Goal: Task Accomplishment & Management: Manage account settings

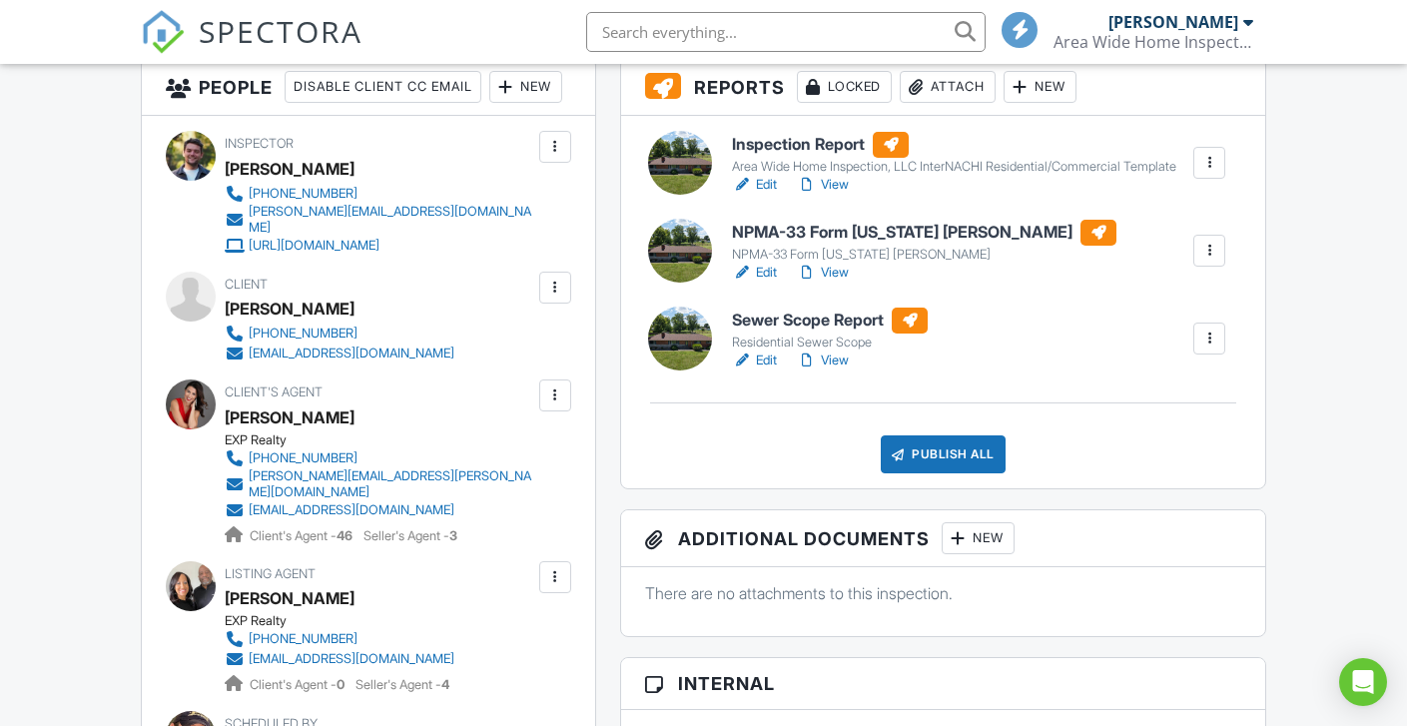
scroll to position [680, 0]
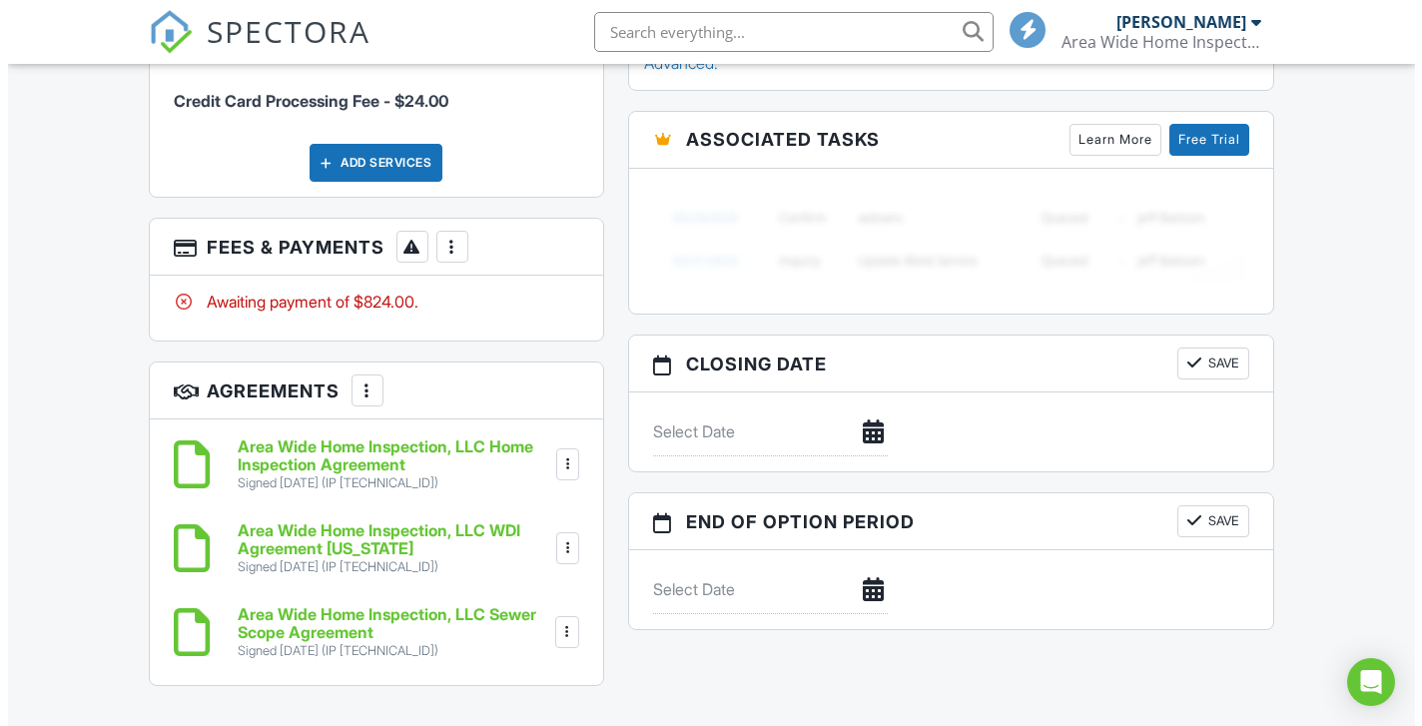
scroll to position [1857, 0]
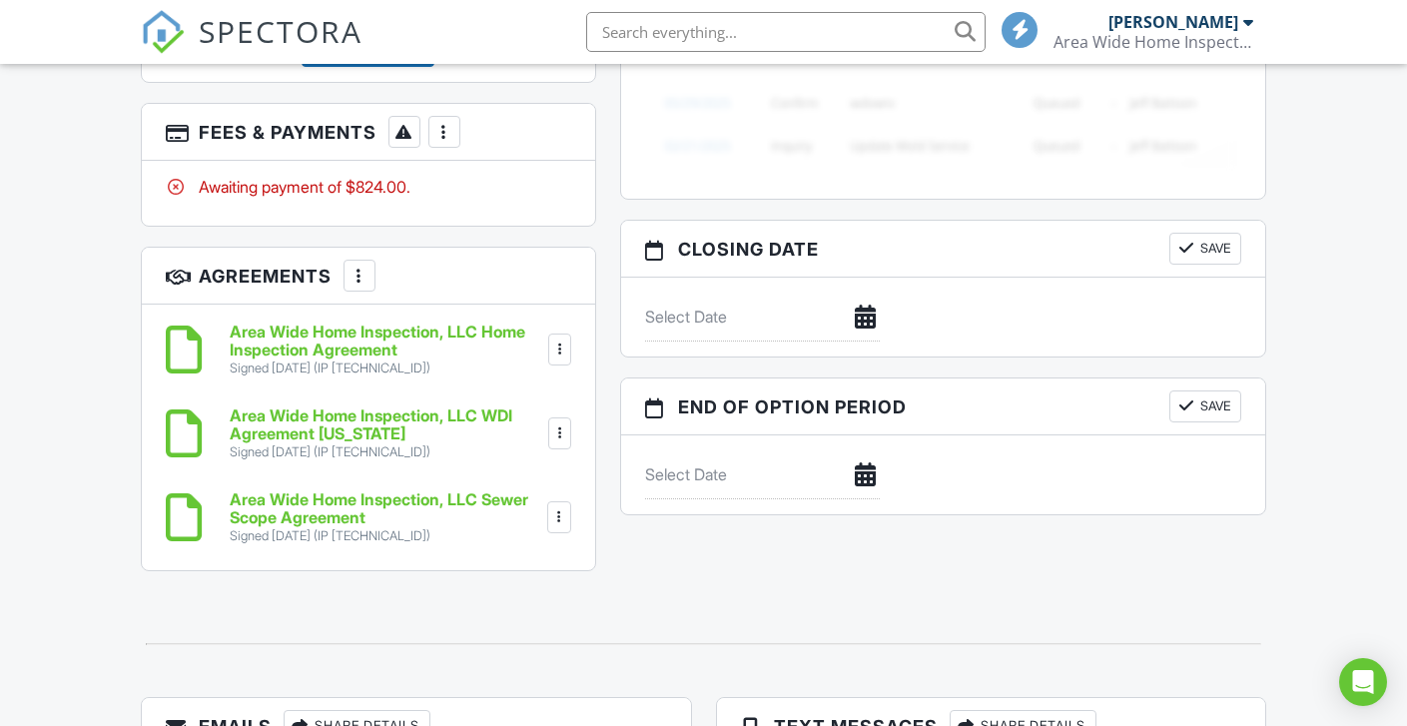
click at [444, 135] on div at bounding box center [444, 132] width 20 height 20
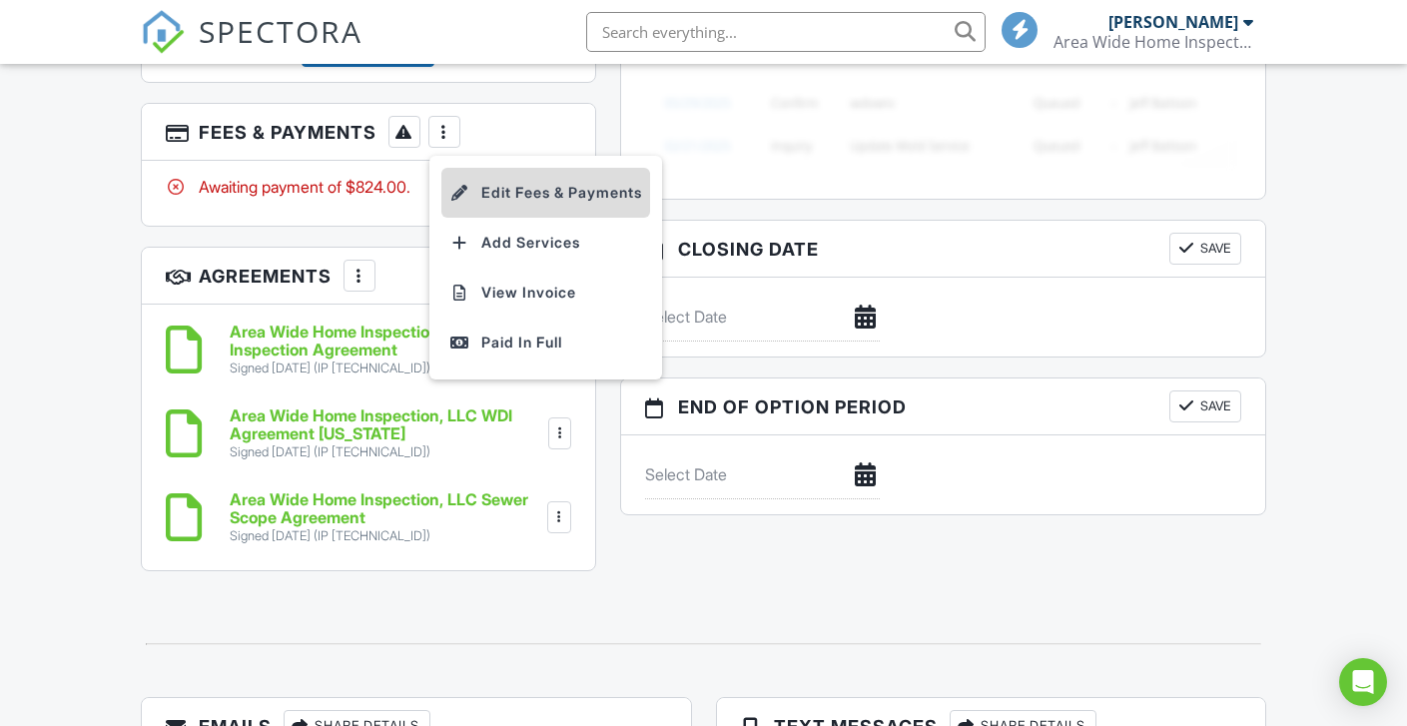
click at [582, 192] on li "Edit Fees & Payments" at bounding box center [545, 193] width 209 height 50
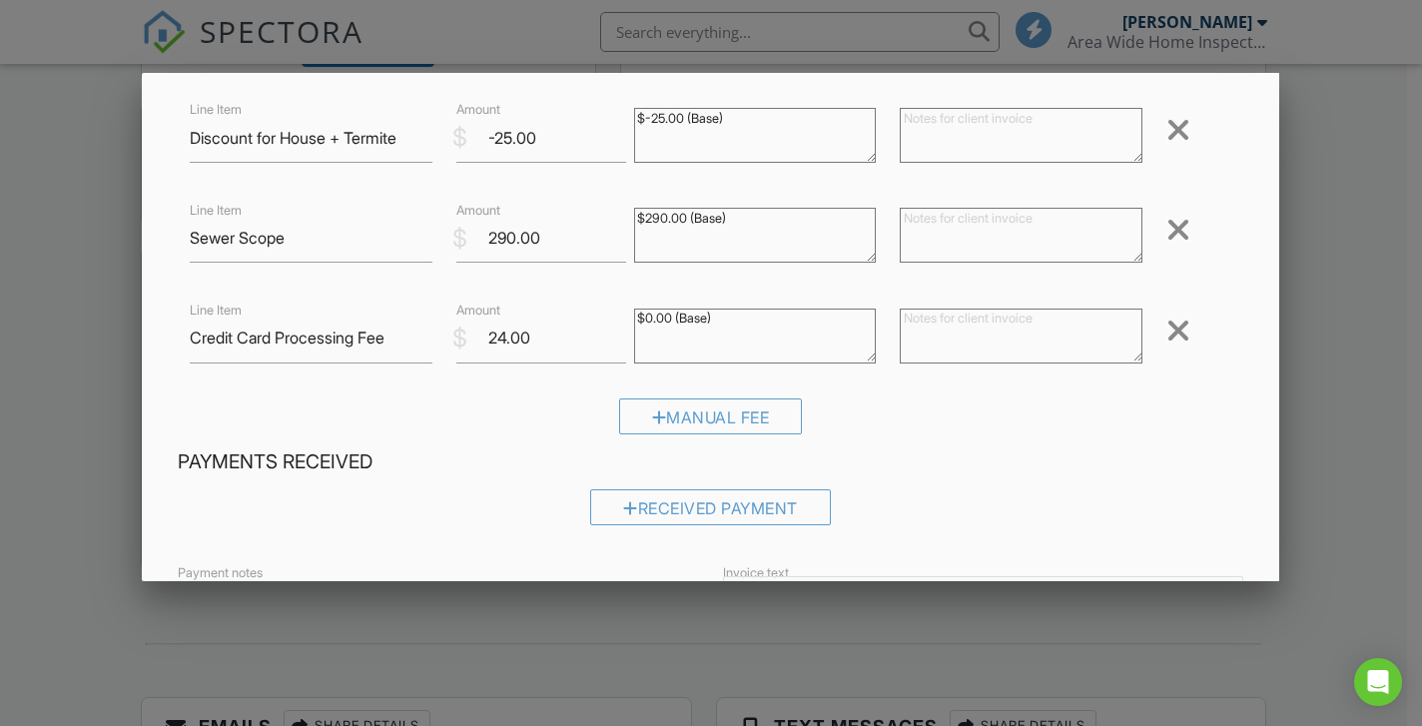
scroll to position [317, 0]
click at [1171, 328] on div at bounding box center [1179, 330] width 24 height 32
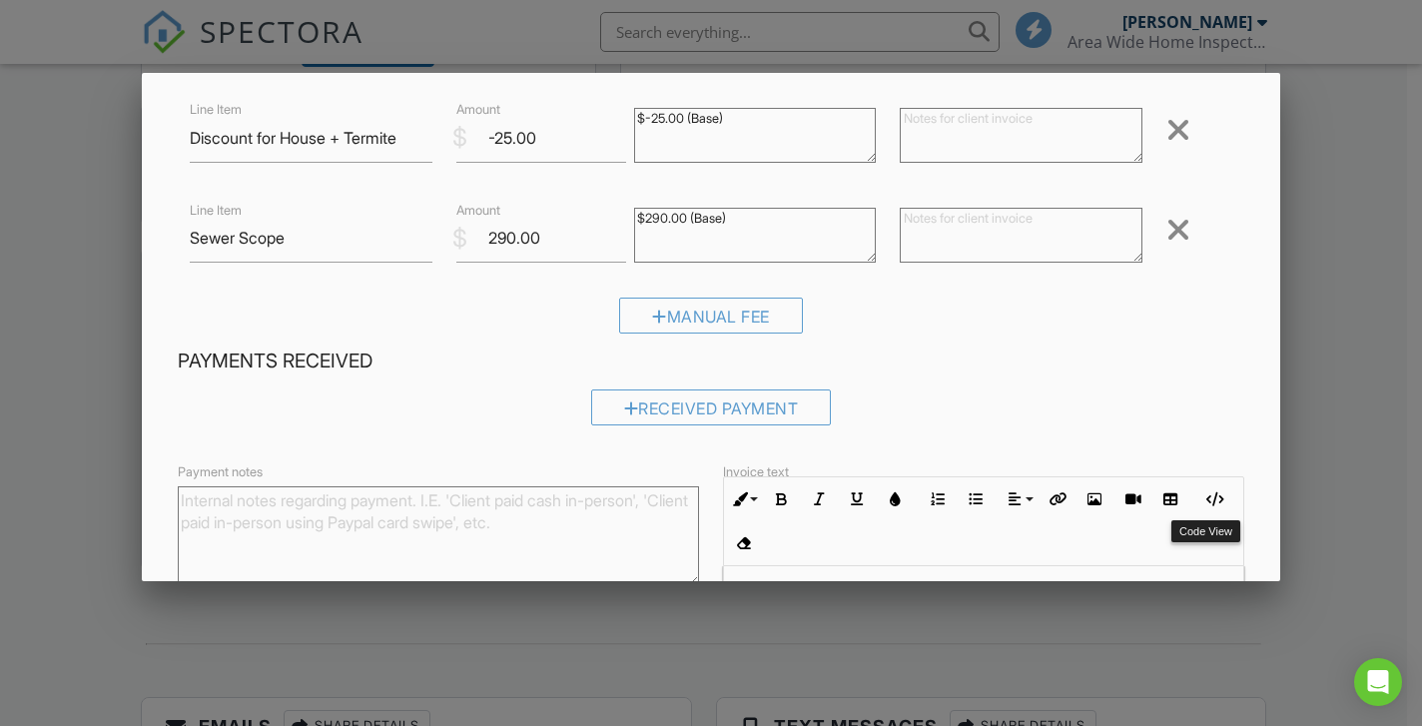
scroll to position [548, 0]
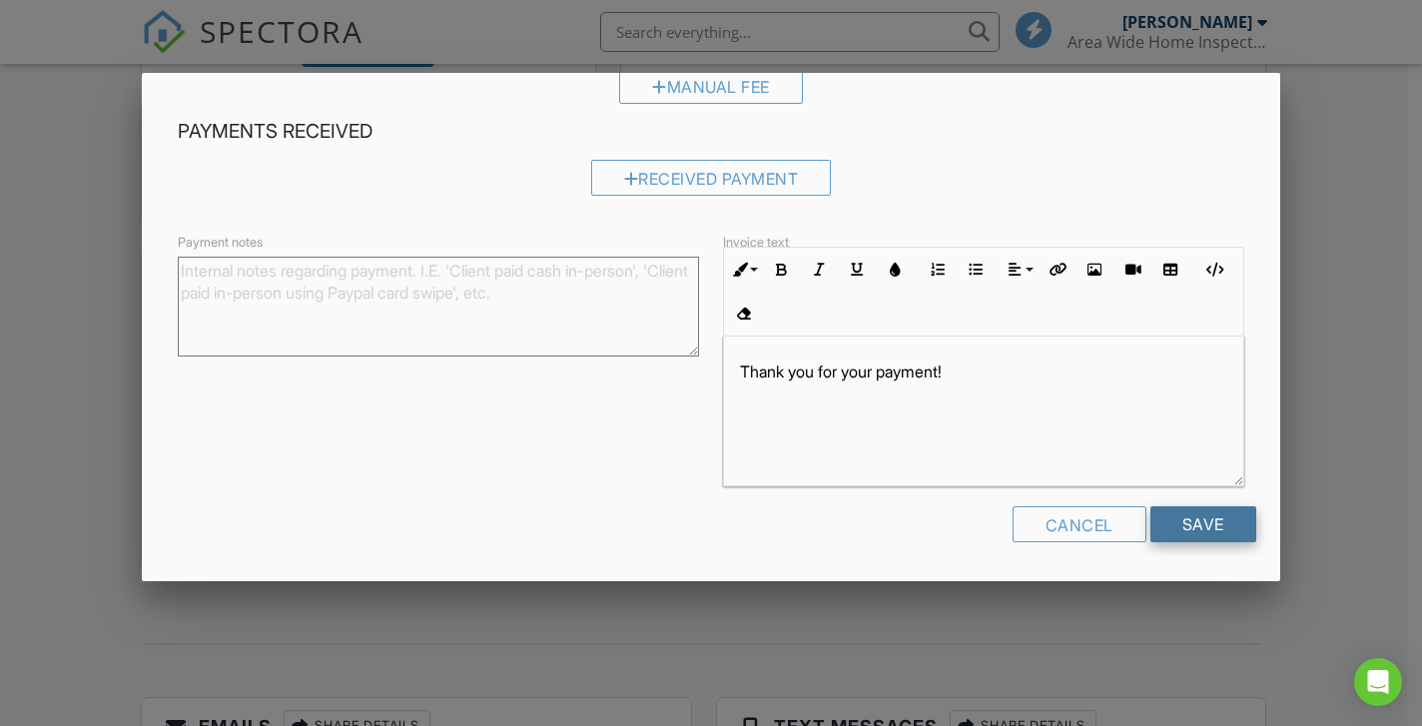
click at [1212, 516] on input "Save" at bounding box center [1203, 524] width 106 height 36
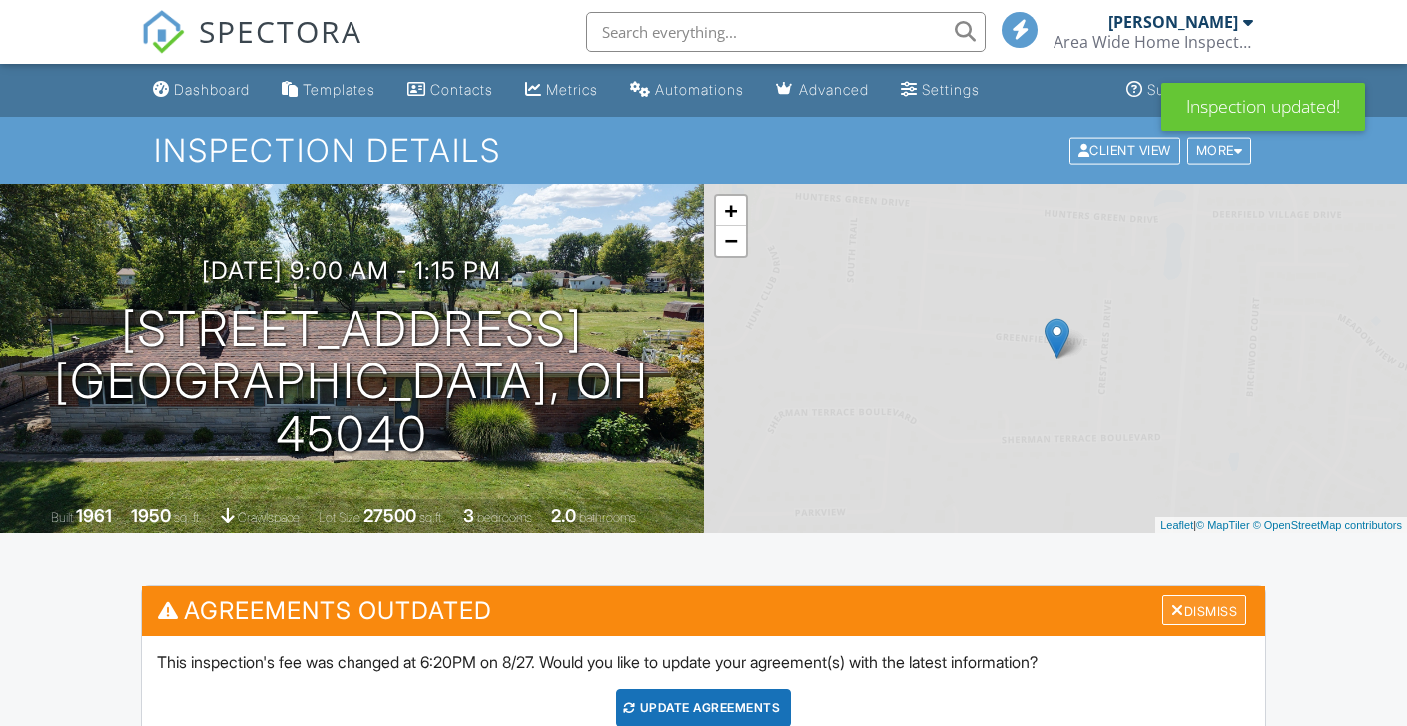
click at [1173, 602] on div at bounding box center [1177, 610] width 13 height 16
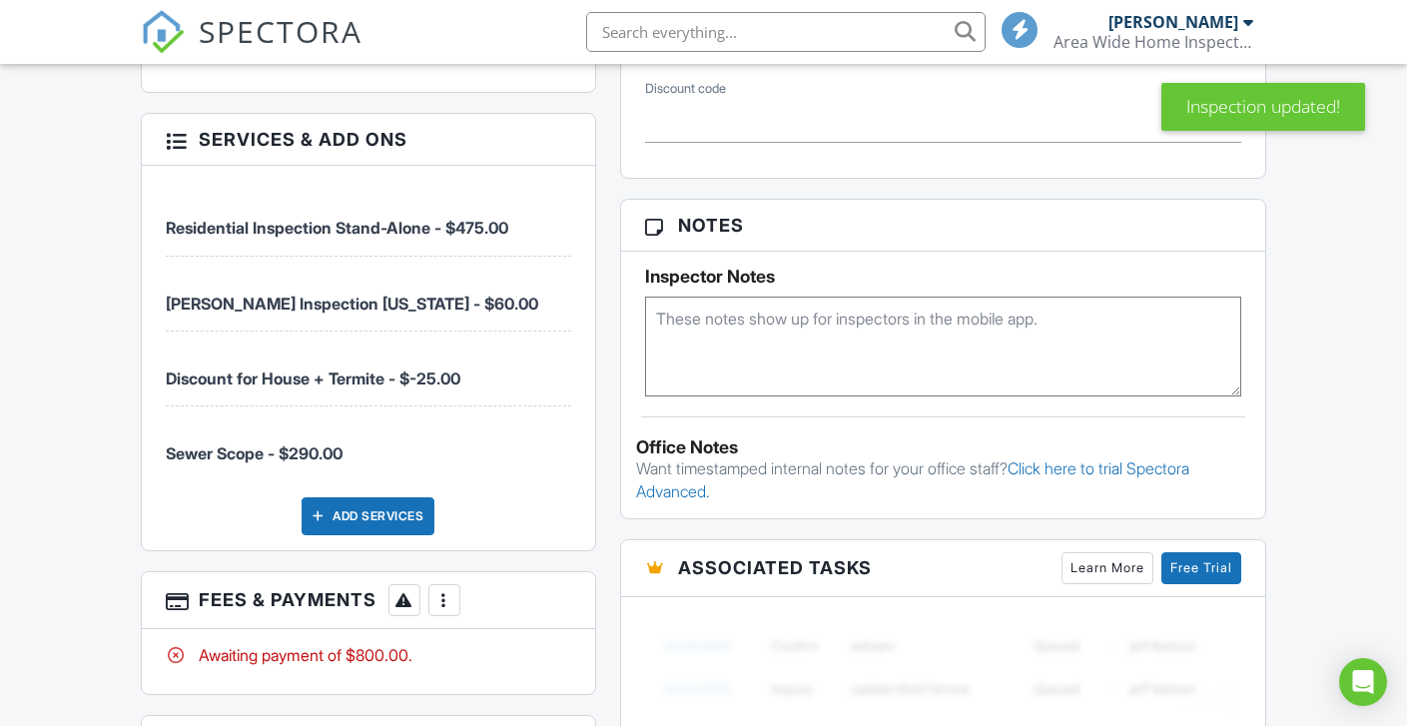
scroll to position [1579, 0]
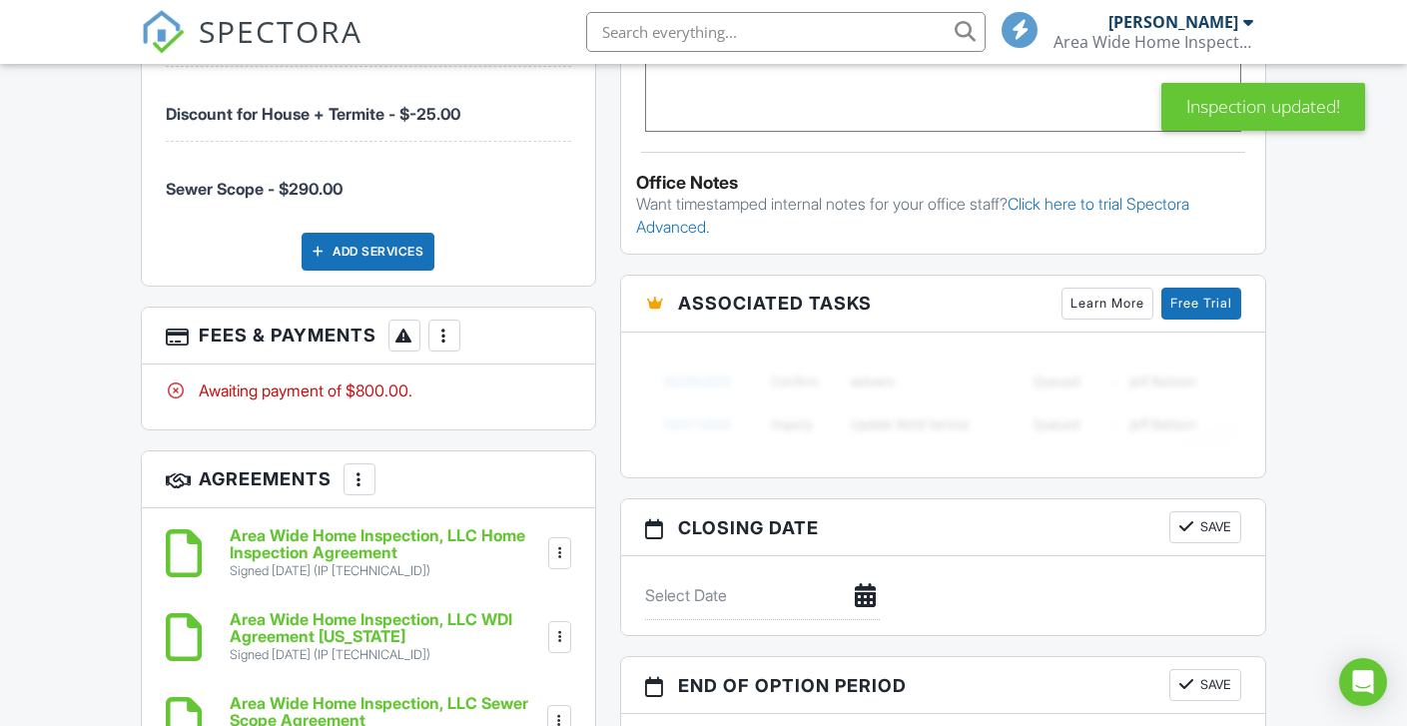
click at [452, 337] on div at bounding box center [444, 335] width 20 height 20
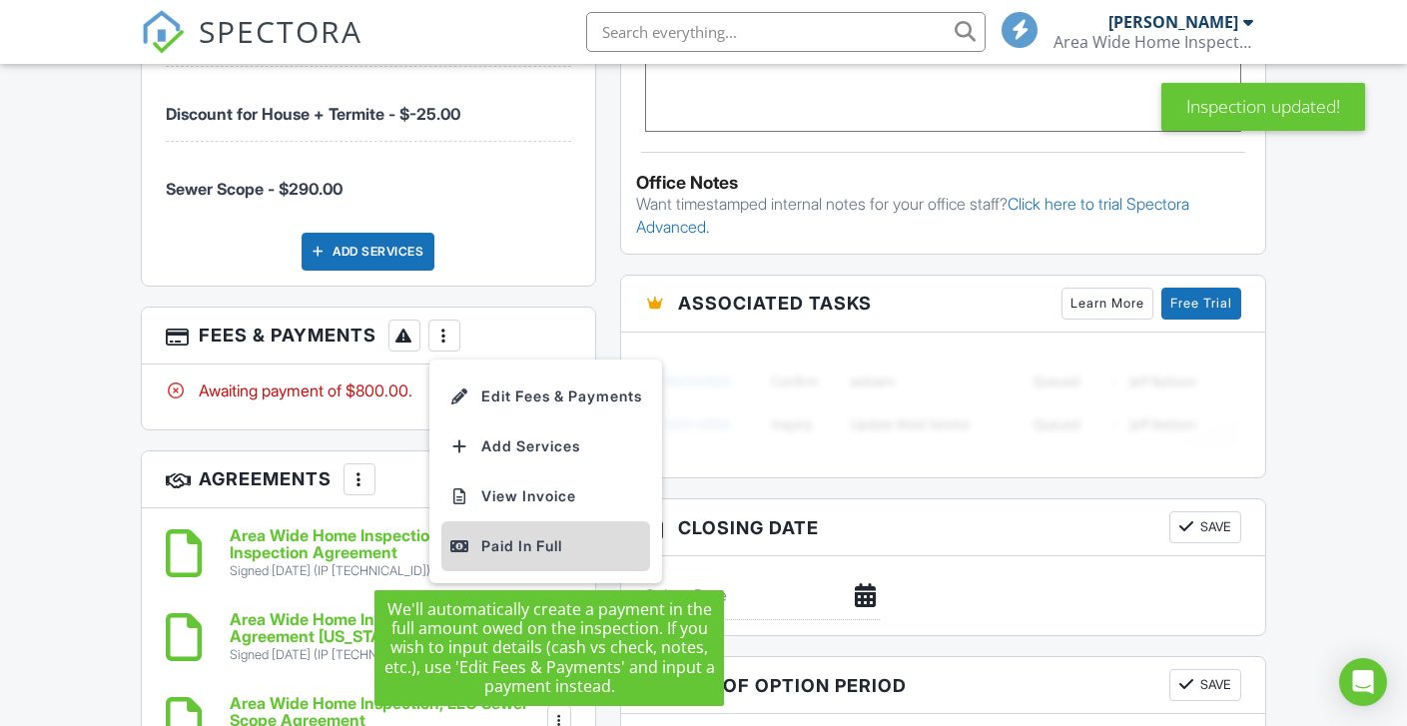
click at [537, 530] on li "Paid In Full" at bounding box center [545, 546] width 209 height 50
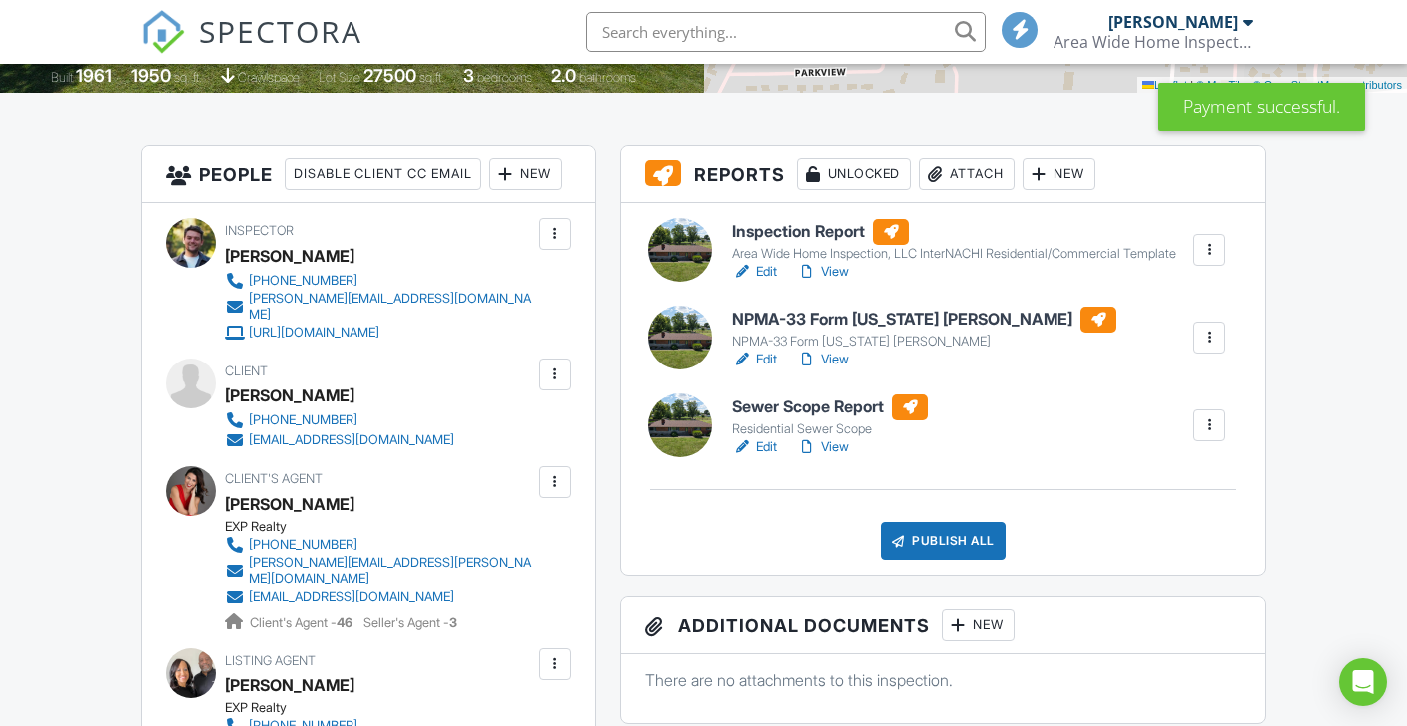
scroll to position [436, 0]
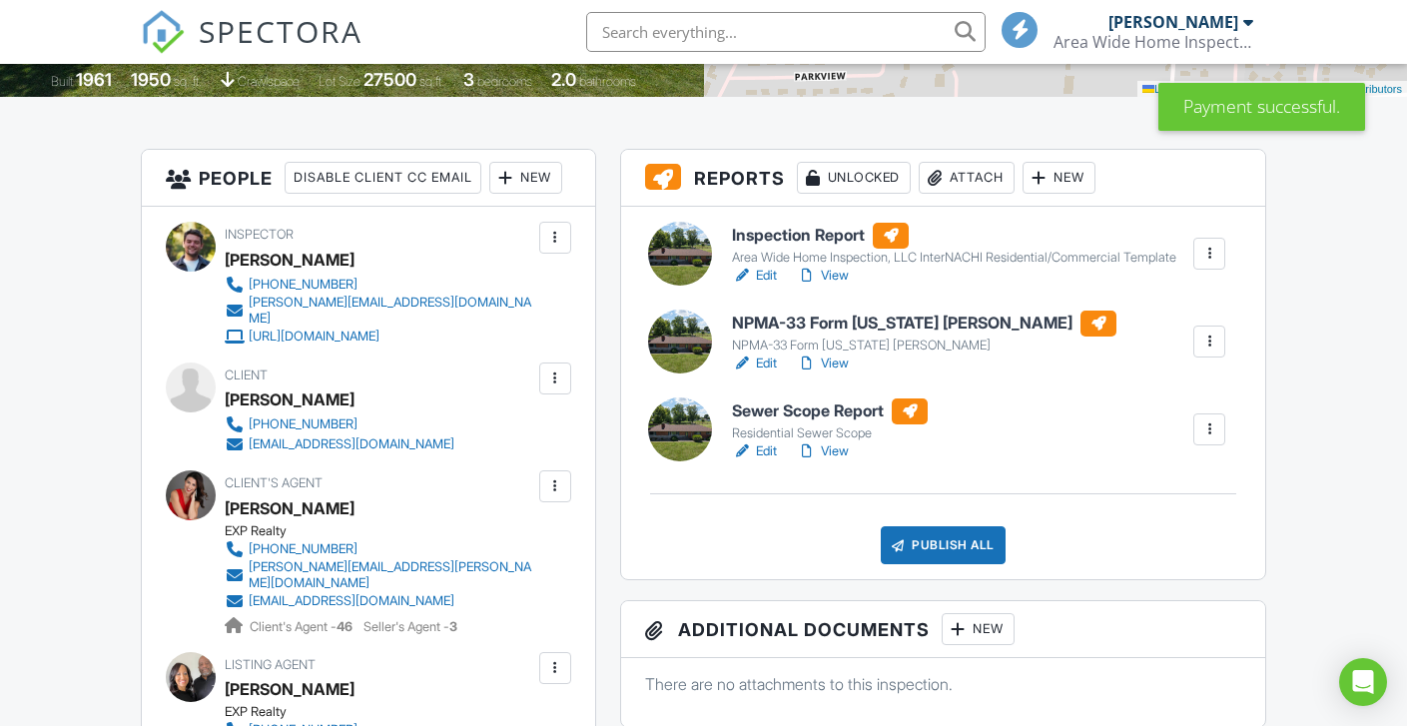
click at [825, 461] on link "View" at bounding box center [823, 451] width 52 height 20
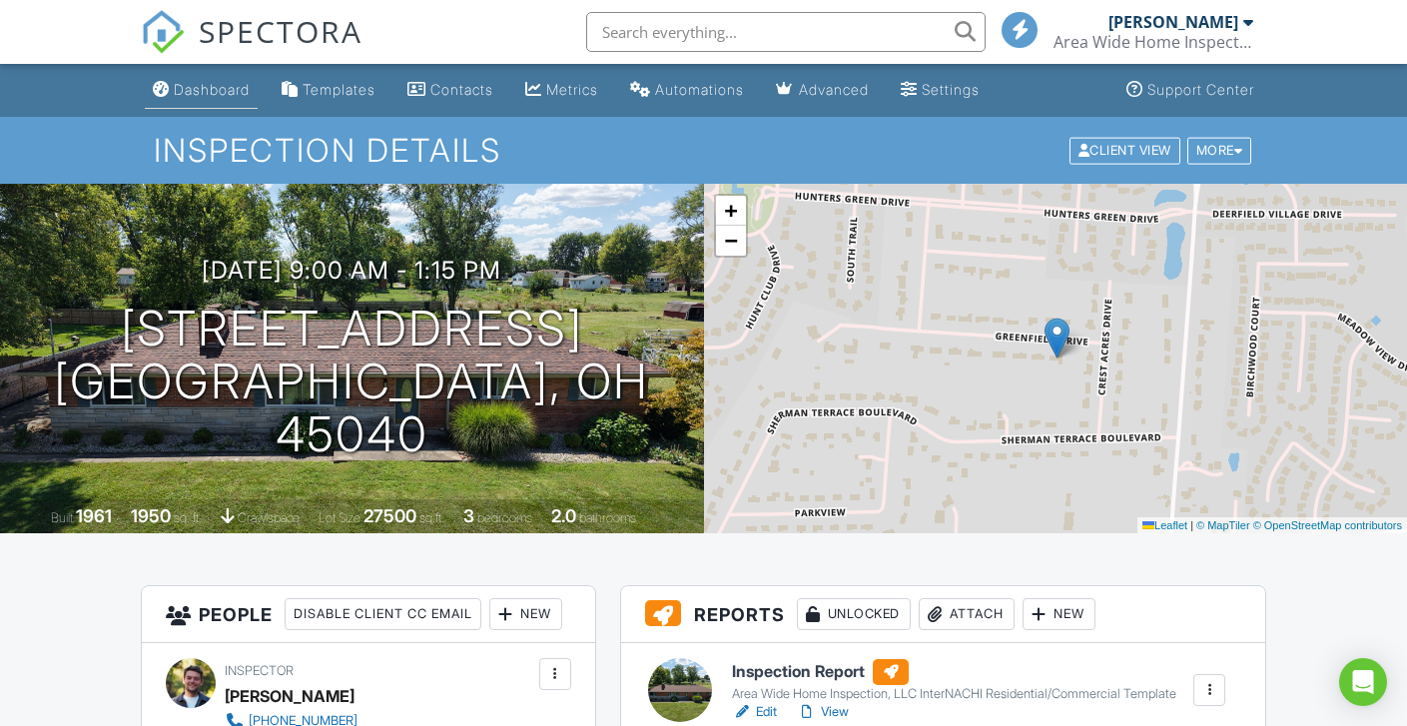
click at [212, 89] on div "Dashboard" at bounding box center [212, 89] width 76 height 17
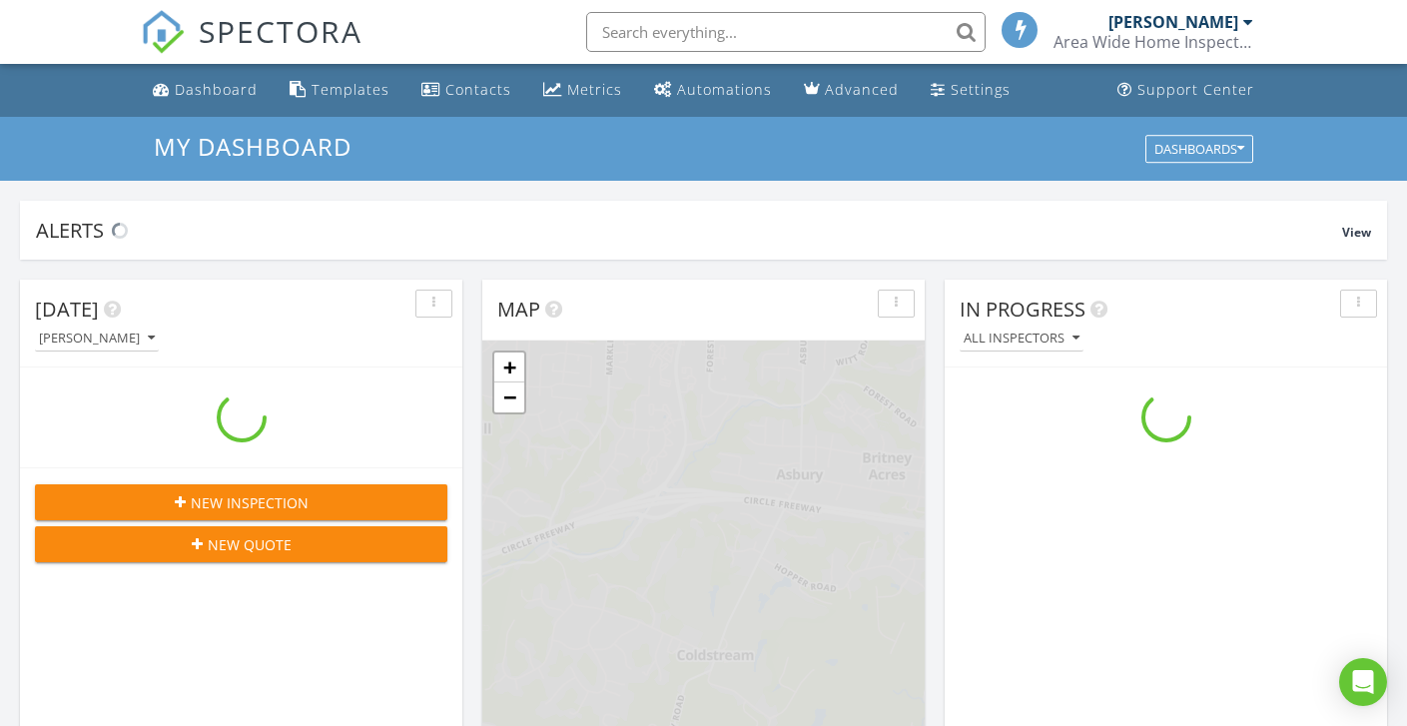
scroll to position [1848, 1438]
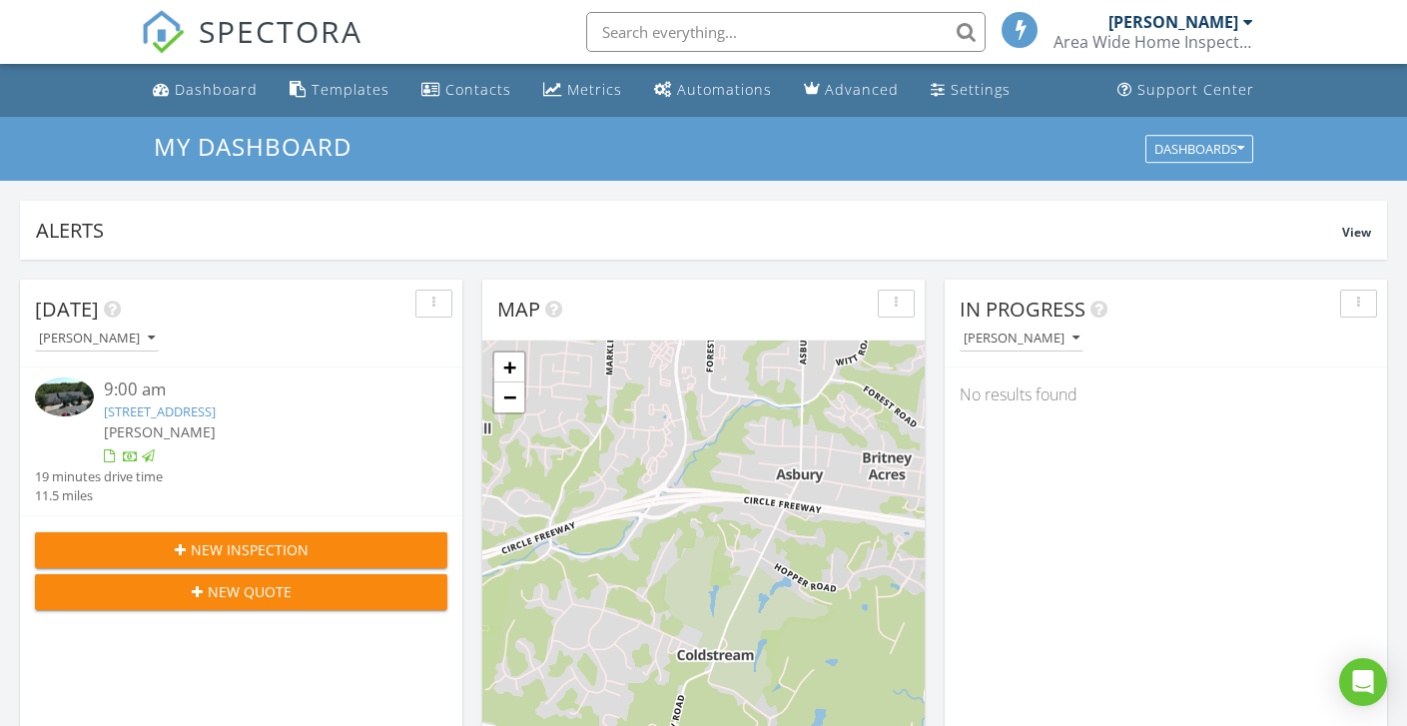
click at [668, 35] on input "text" at bounding box center [785, 32] width 399 height 40
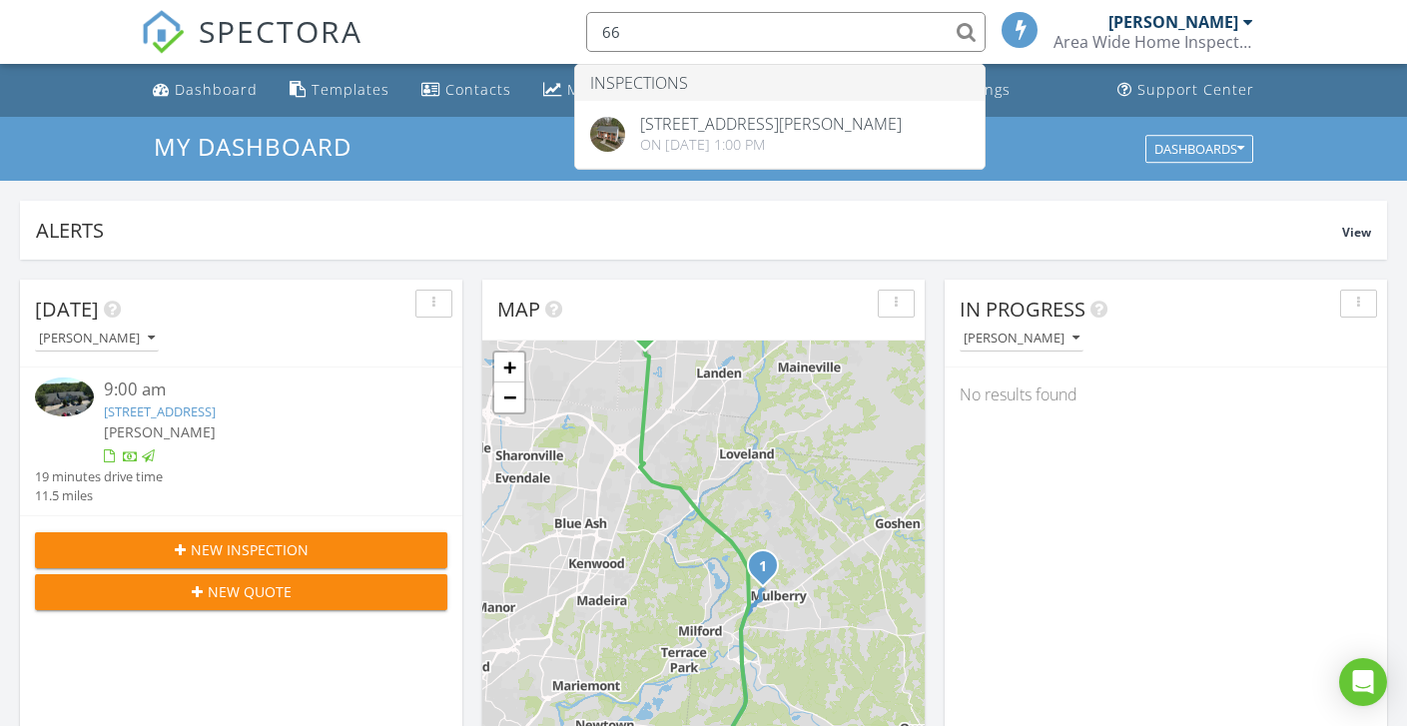
type input "6"
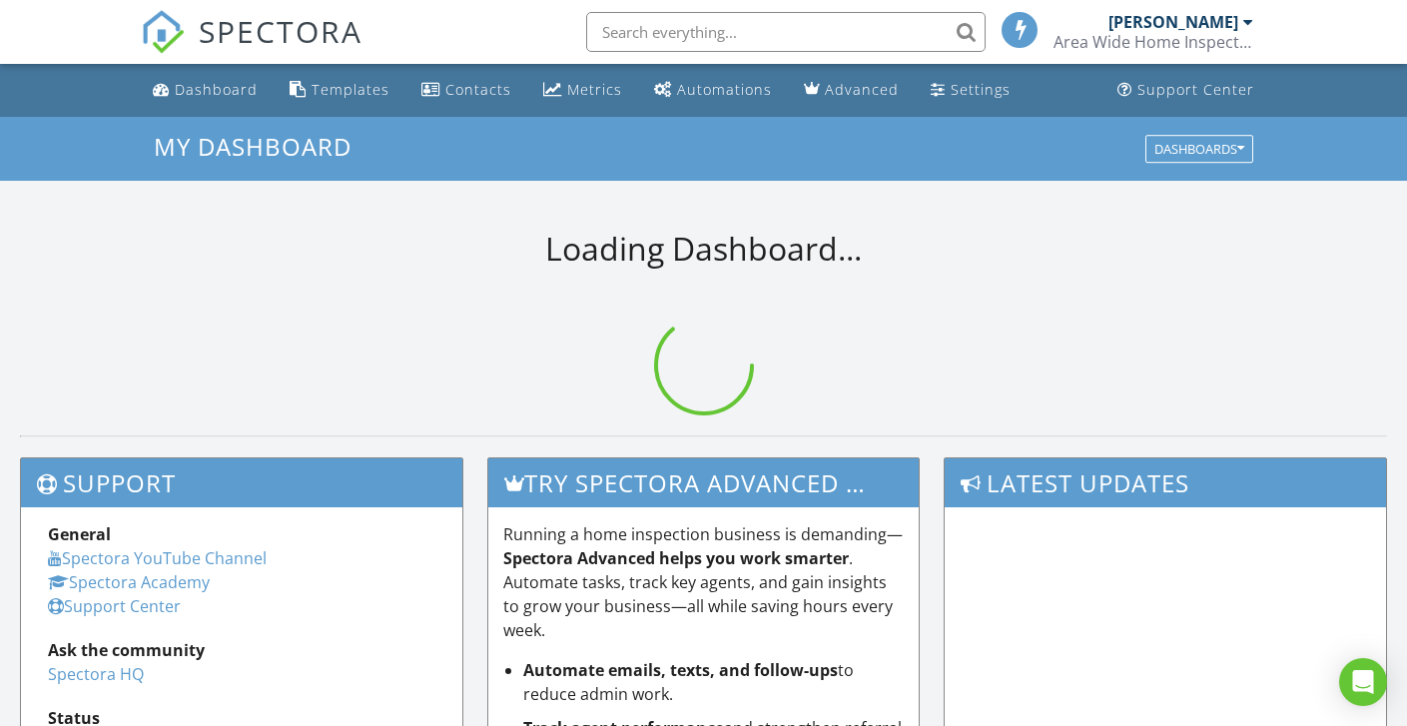
click at [1197, 41] on div "Area Wide Home Inspection, LLC" at bounding box center [1153, 42] width 200 height 20
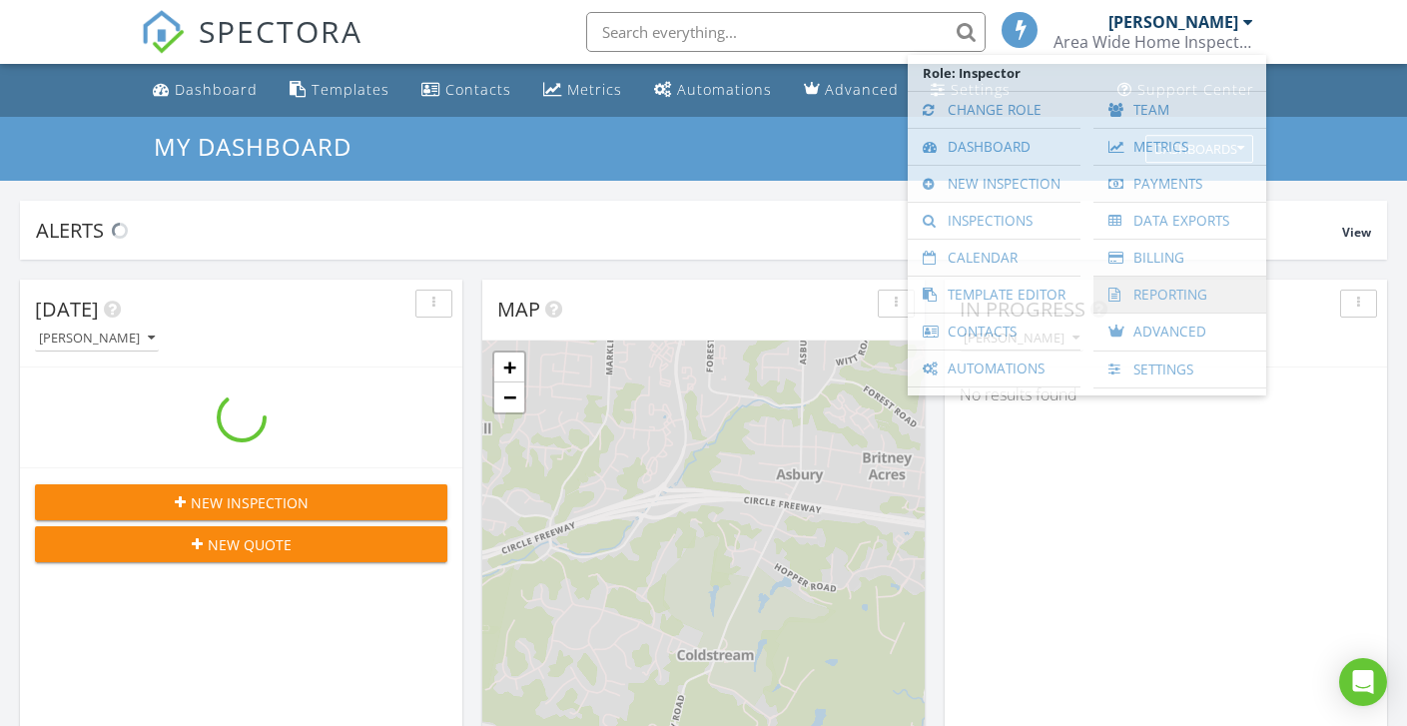
scroll to position [1848, 1438]
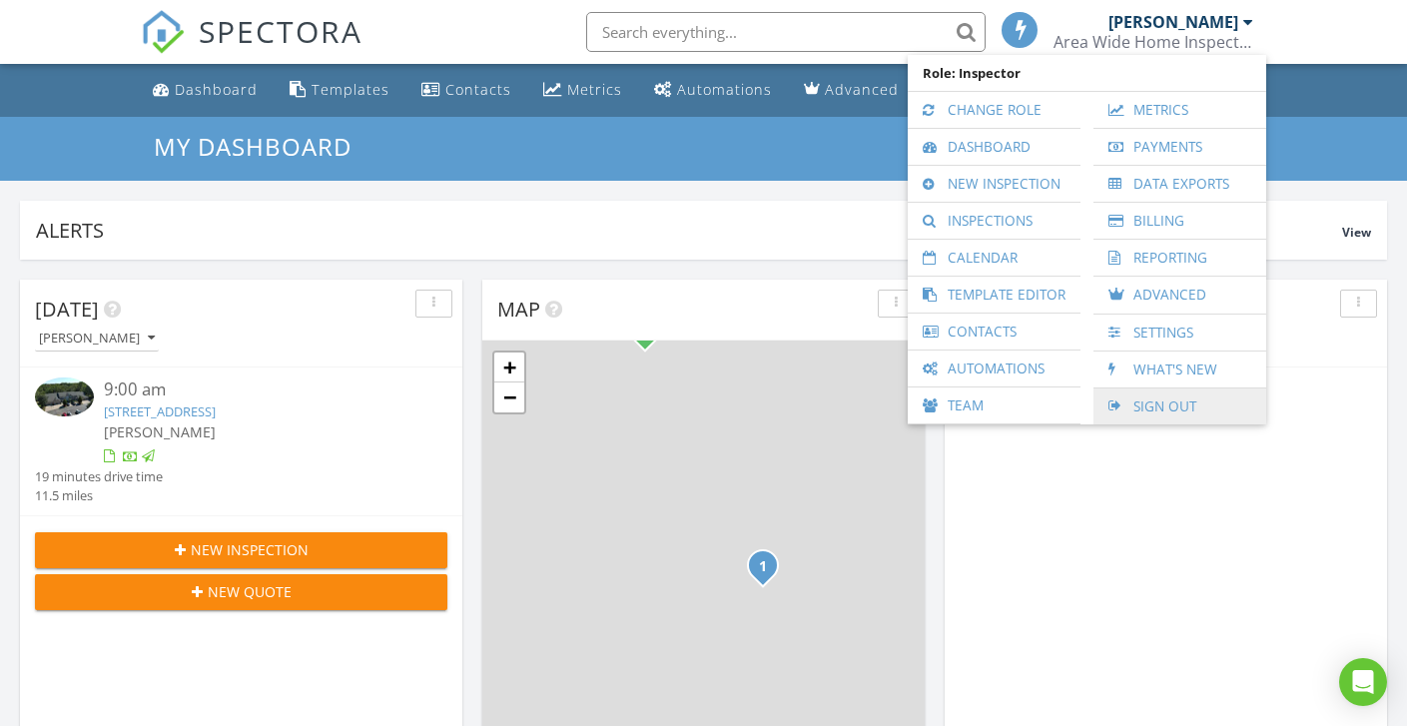
click at [1171, 401] on link "Sign Out" at bounding box center [1179, 406] width 153 height 36
